Goal: Information Seeking & Learning: Check status

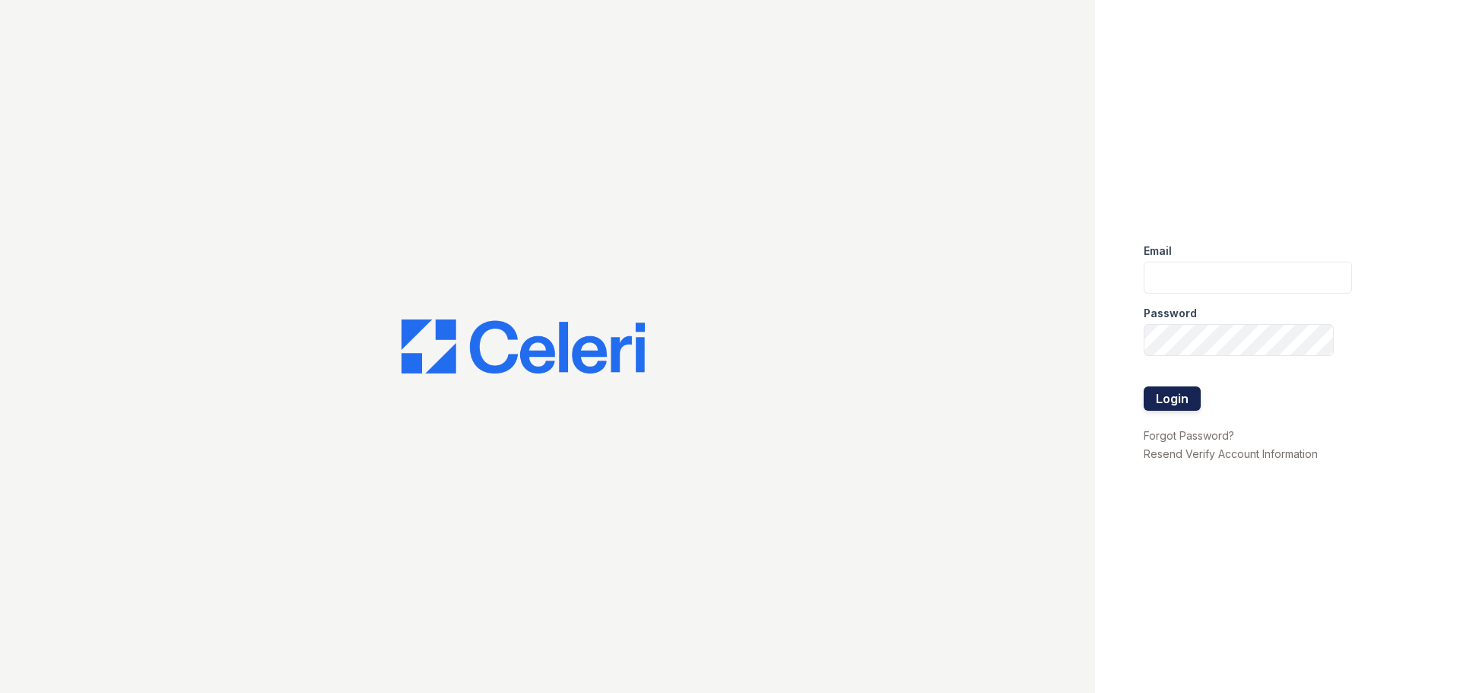
type input "[DOMAIN_NAME][EMAIL_ADDRESS][DOMAIN_NAME]"
click at [1153, 398] on button "Login" at bounding box center [1172, 398] width 57 height 24
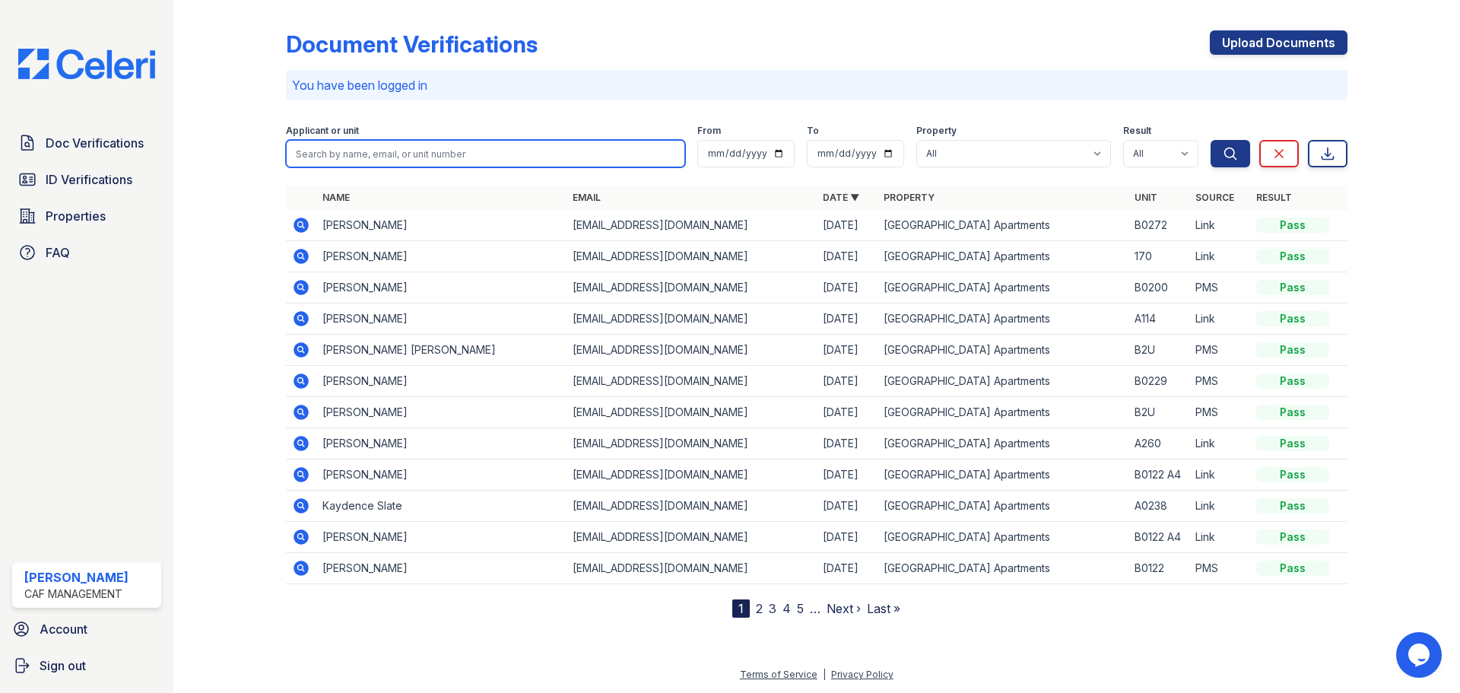
click at [465, 151] on input "search" at bounding box center [485, 153] width 399 height 27
type input "malik"
click at [1210, 140] on button "Search" at bounding box center [1230, 153] width 40 height 27
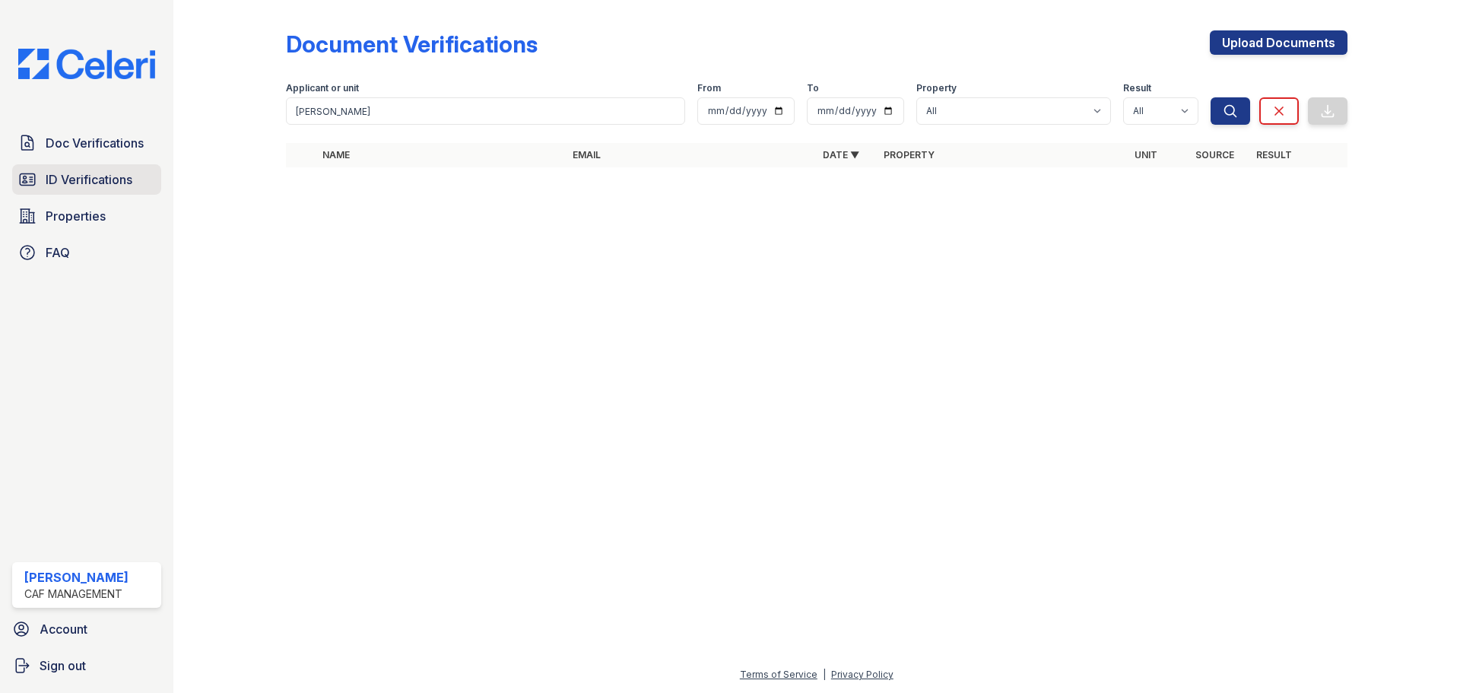
click at [107, 169] on link "ID Verifications" at bounding box center [86, 179] width 149 height 30
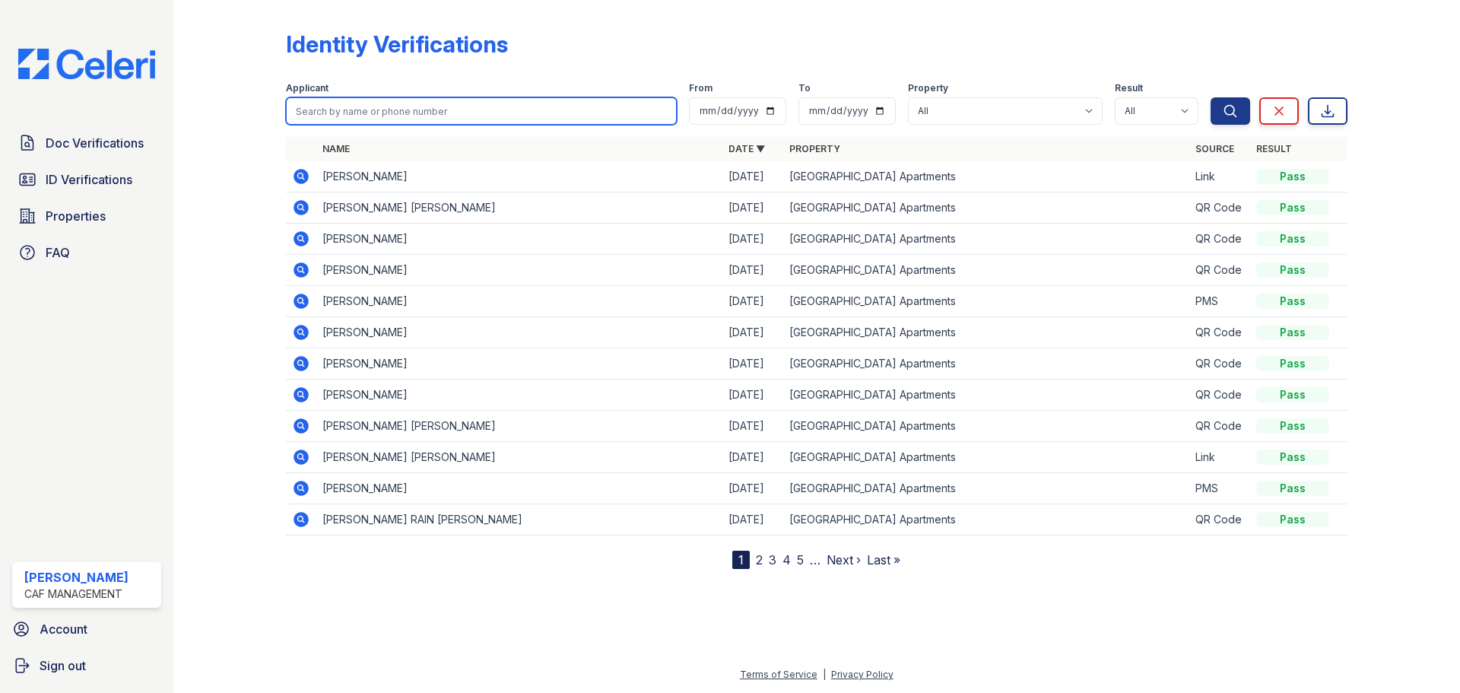
click at [448, 104] on input "search" at bounding box center [481, 110] width 391 height 27
type input "malik"
click at [1210, 97] on button "Search" at bounding box center [1230, 110] width 40 height 27
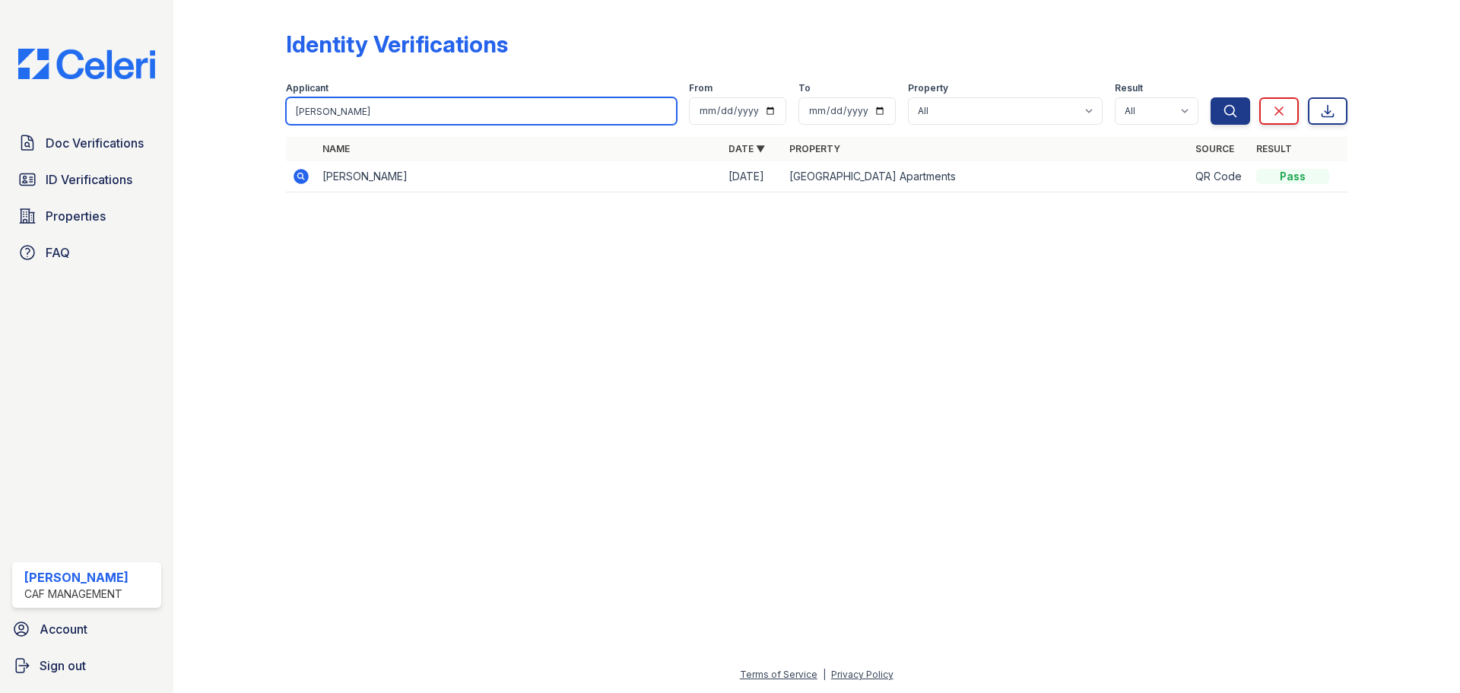
click at [389, 119] on input "malik" at bounding box center [481, 110] width 391 height 27
type input "chanze"
click at [1210, 97] on button "Search" at bounding box center [1230, 110] width 40 height 27
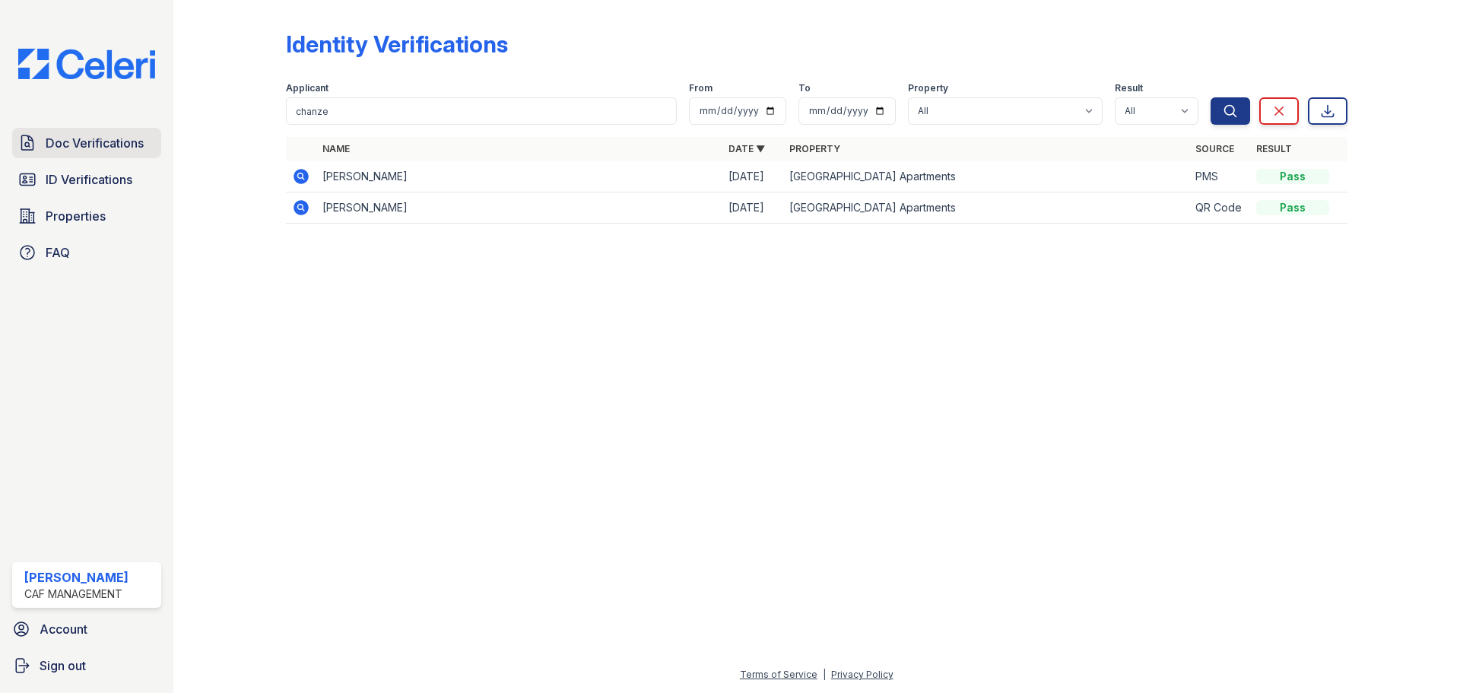
click at [70, 143] on span "Doc Verifications" at bounding box center [95, 143] width 98 height 18
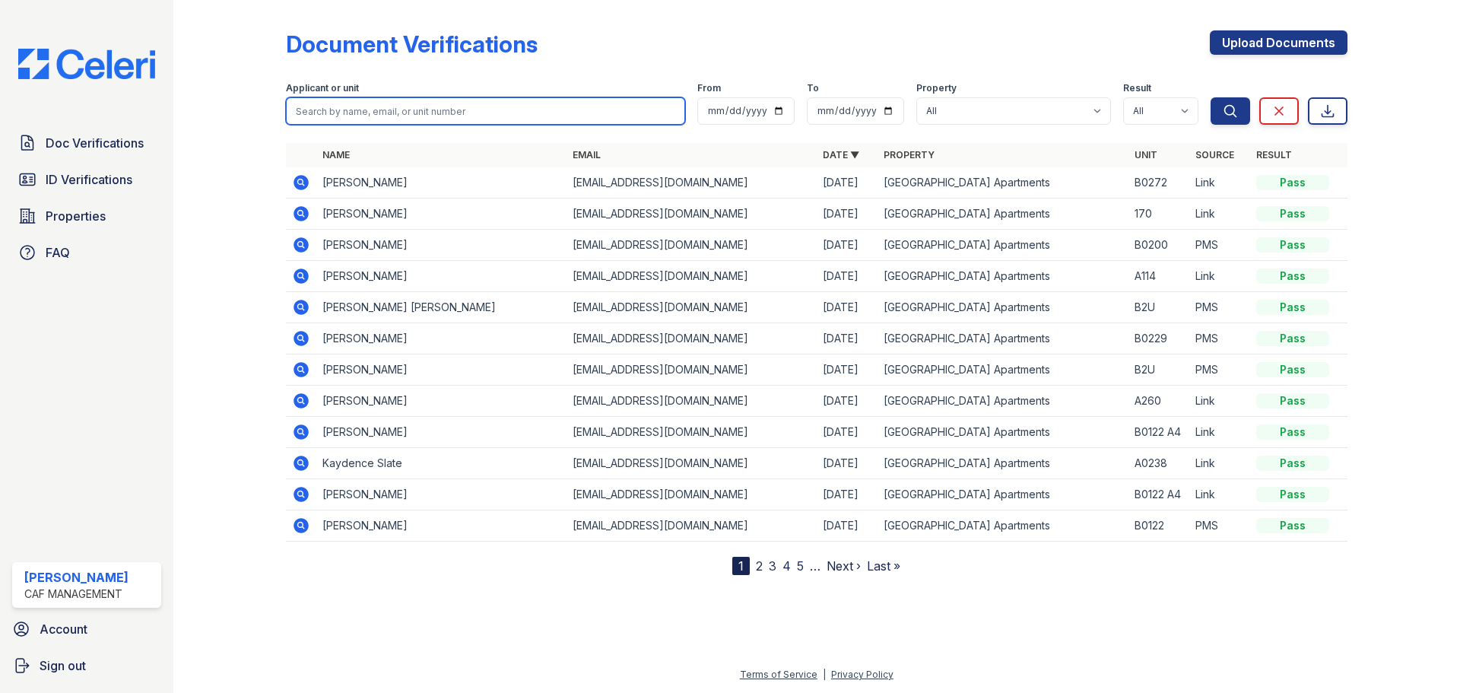
click at [399, 108] on input "search" at bounding box center [485, 110] width 399 height 27
type input "chanze"
click at [1210, 97] on button "Search" at bounding box center [1230, 110] width 40 height 27
